Goal: Task Accomplishment & Management: Complete application form

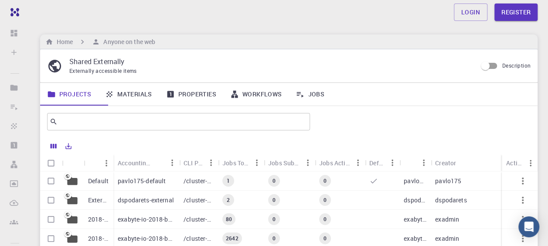
drag, startPoint x: 161, startPoint y: 103, endPoint x: 186, endPoint y: 106, distance: 24.6
click at [159, 103] on link "Materials" at bounding box center [128, 94] width 61 height 23
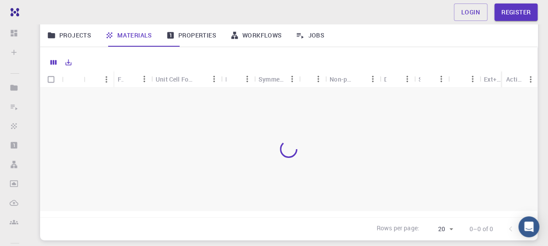
scroll to position [87, 0]
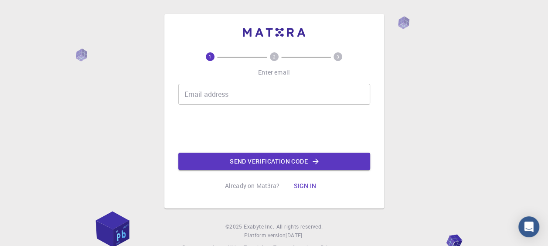
click at [274, 98] on input "Email address" at bounding box center [274, 94] width 192 height 21
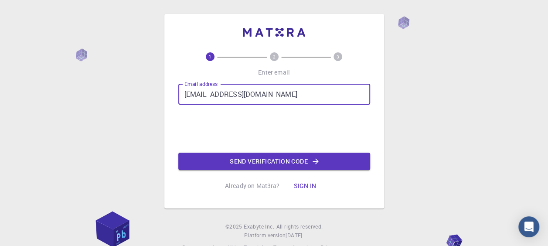
type input "4.lnorris.4@gmail.com"
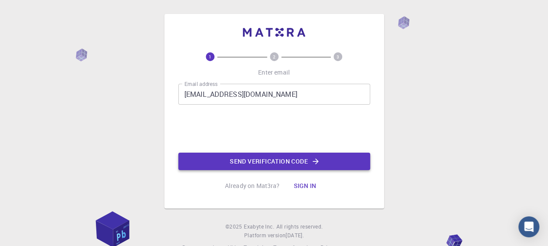
click at [247, 170] on button "Send verification code" at bounding box center [274, 161] width 192 height 17
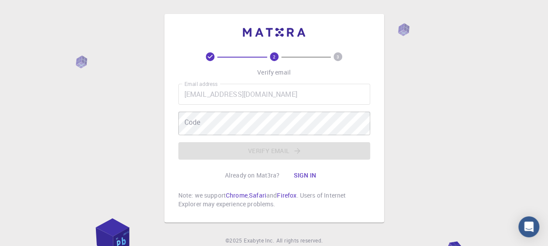
click at [282, 120] on div "Email address 4.lnorris.4@gmail.com Email address Code Code Verify email" at bounding box center [274, 122] width 192 height 76
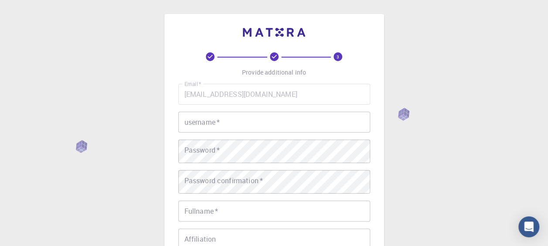
click at [282, 129] on input "username   *" at bounding box center [274, 122] width 192 height 21
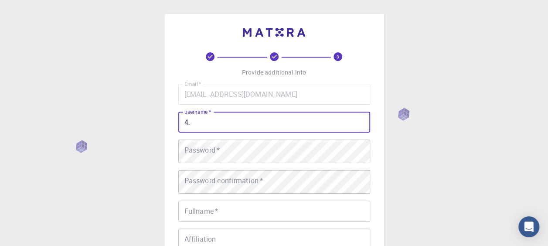
type input "4"
type input "eanorris4"
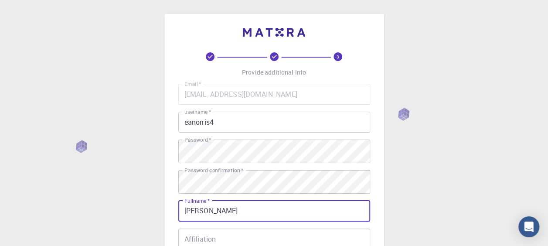
type input "Liz Norris"
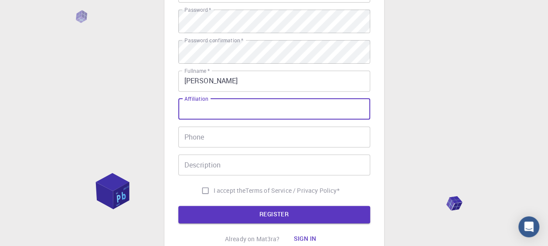
scroll to position [231, 0]
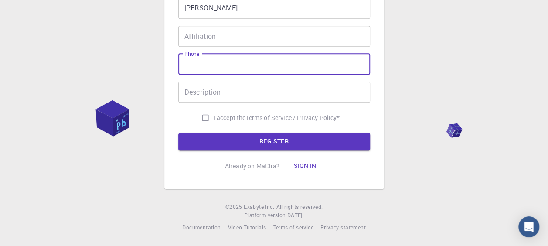
click at [273, 54] on input "Phone" at bounding box center [274, 64] width 192 height 21
type input "2403099635"
click at [197, 109] on input "I accept the Terms of Service / Privacy Policy *" at bounding box center [205, 117] width 17 height 17
checkbox input "true"
drag, startPoint x: 233, startPoint y: 56, endPoint x: 154, endPoint y: 48, distance: 80.3
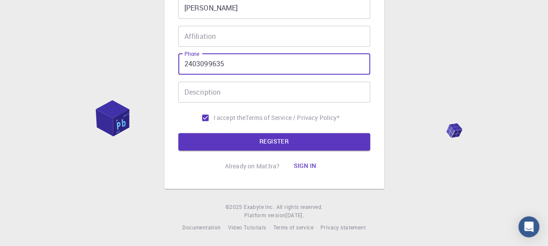
click at [154, 48] on div "3 Provide additional info Email   * 4.lnorris.4@gmail.com Email   * username   …" at bounding box center [274, 21] width 548 height 449
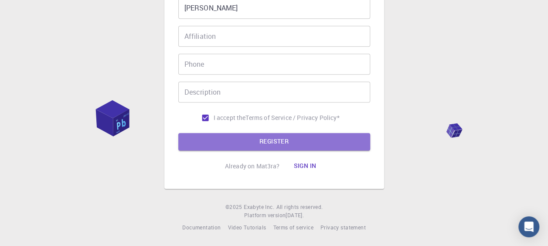
click at [229, 133] on button "REGISTER" at bounding box center [274, 141] width 192 height 17
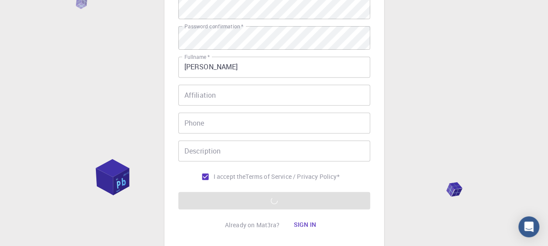
scroll to position [218, 0]
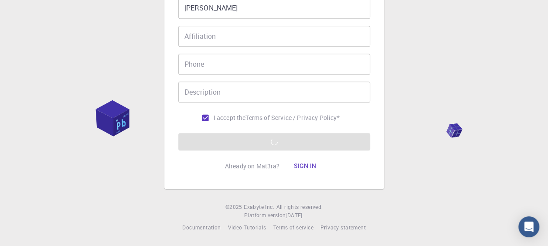
click at [277, 150] on form "Email   * 4.lnorris.4@gmail.com Email   * username   * eanorris4 username   * P…" at bounding box center [274, 16] width 192 height 270
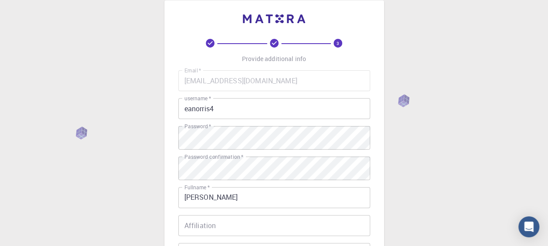
scroll to position [0, 0]
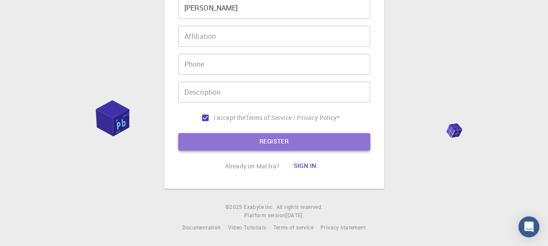
click at [301, 133] on button "REGISTER" at bounding box center [274, 141] width 192 height 17
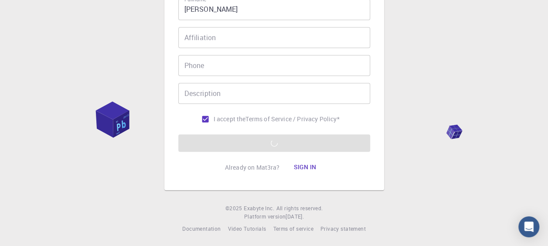
scroll to position [188, 0]
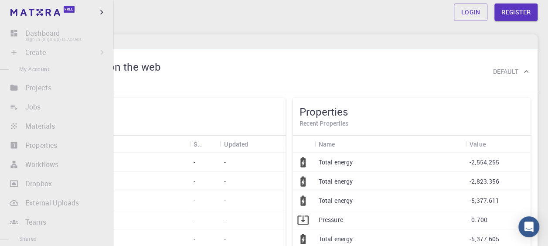
click at [16, 34] on li "Dashboard Sign In (Sign Up) to Access" at bounding box center [56, 32] width 113 height 17
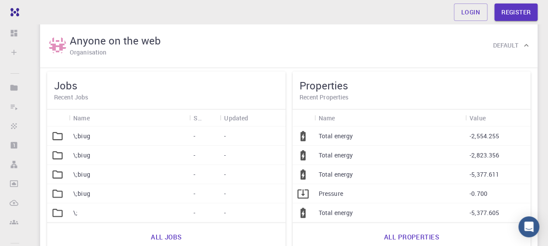
scroll to position [44, 0]
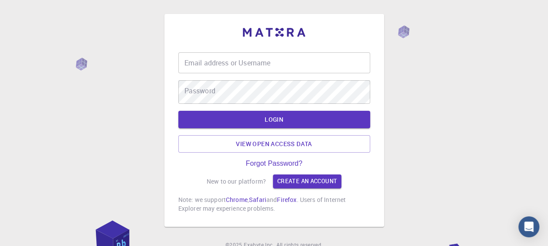
click at [302, 63] on input "Email address or Username" at bounding box center [274, 62] width 192 height 21
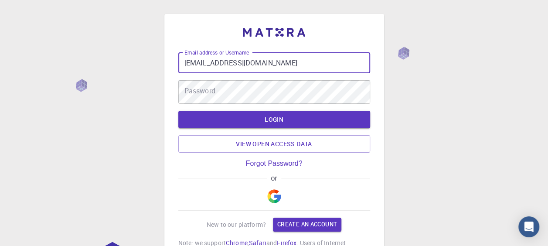
type input "[EMAIL_ADDRESS][DOMAIN_NAME]"
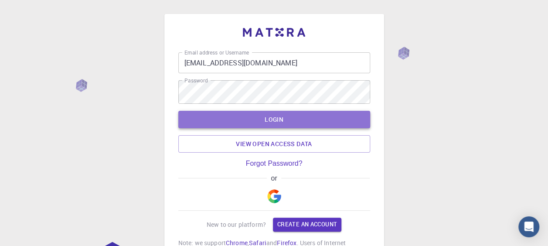
click at [285, 122] on button "LOGIN" at bounding box center [274, 119] width 192 height 17
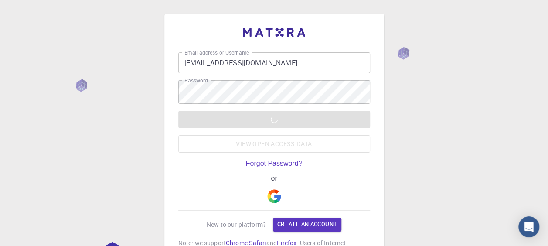
click at [273, 203] on img "button" at bounding box center [274, 196] width 14 height 14
